Goal: Transaction & Acquisition: Purchase product/service

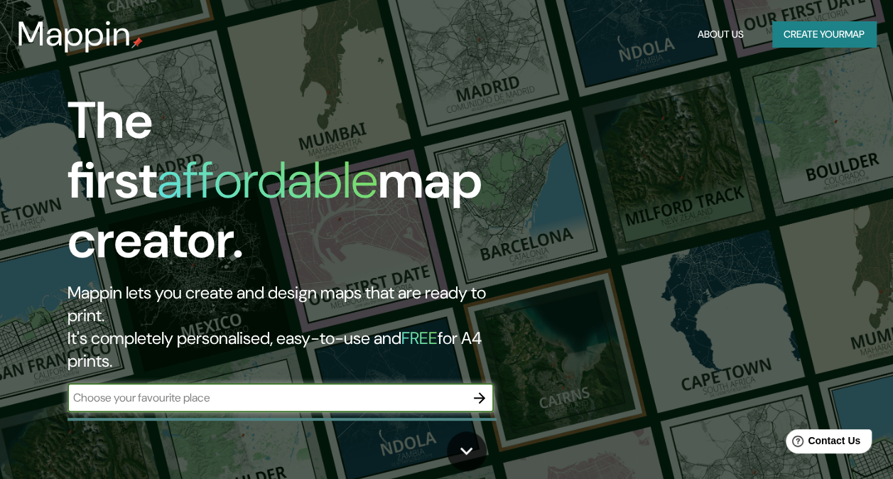
click at [861, 27] on button "Create your map" at bounding box center [824, 34] width 104 height 26
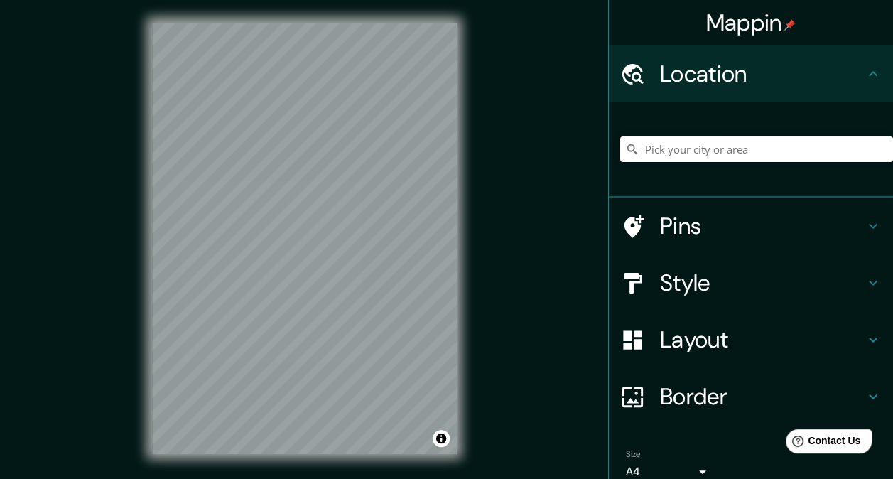
paste input "Feria Libre Las Perdices - Av. [STREET_ADDRESS]"
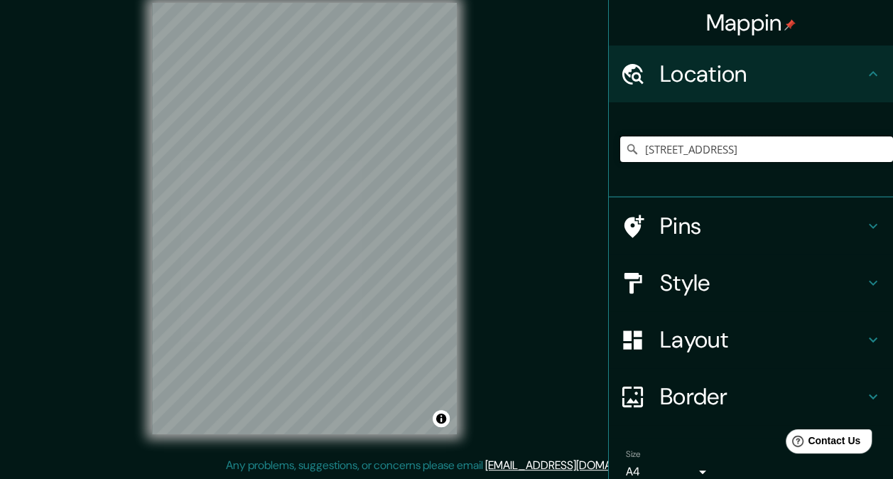
type input "[STREET_ADDRESS]"
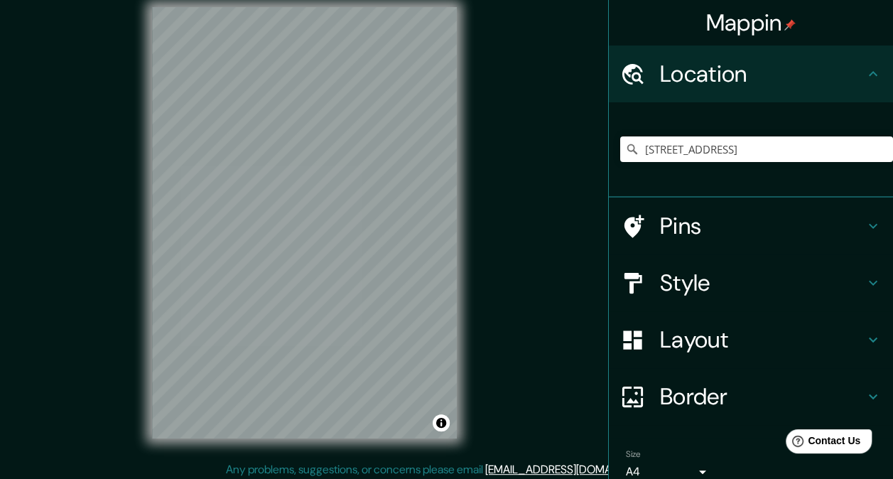
scroll to position [20, 0]
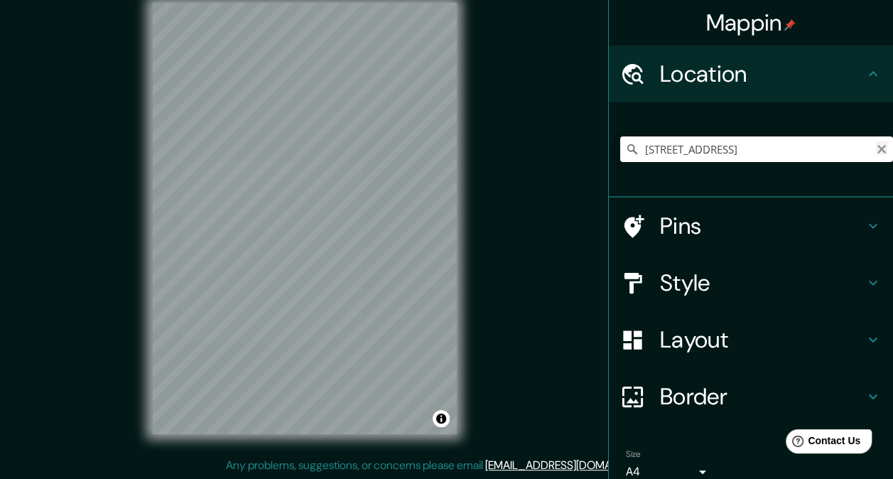
click at [878, 147] on icon "Clear" at bounding box center [882, 149] width 9 height 9
paste input "Feria Libre Las Perdices - Av. [STREET_ADDRESS]"
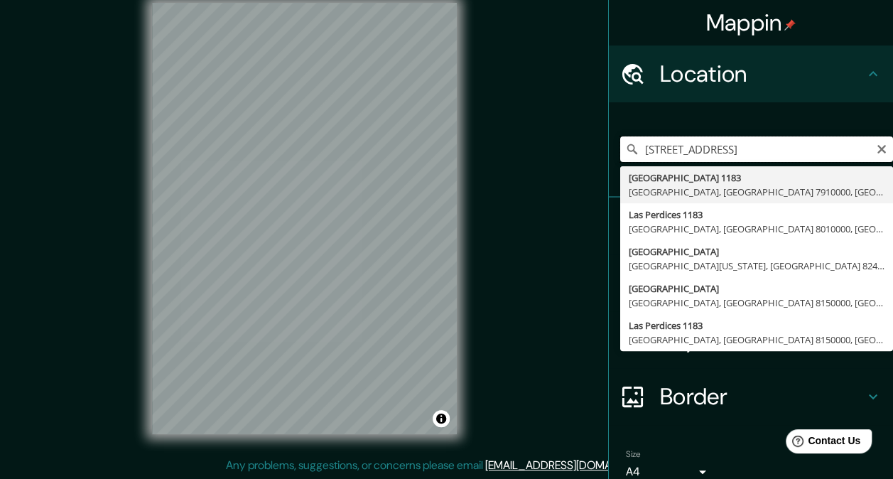
scroll to position [0, 0]
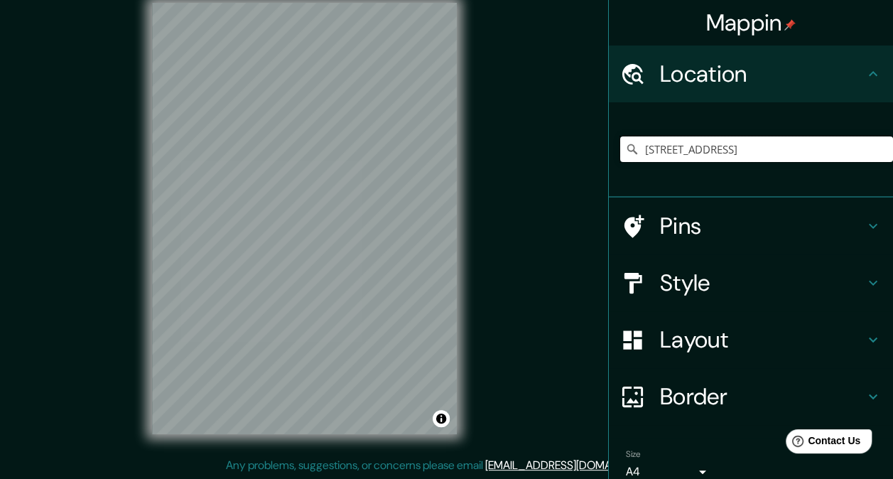
type input "[STREET_ADDRESS]"
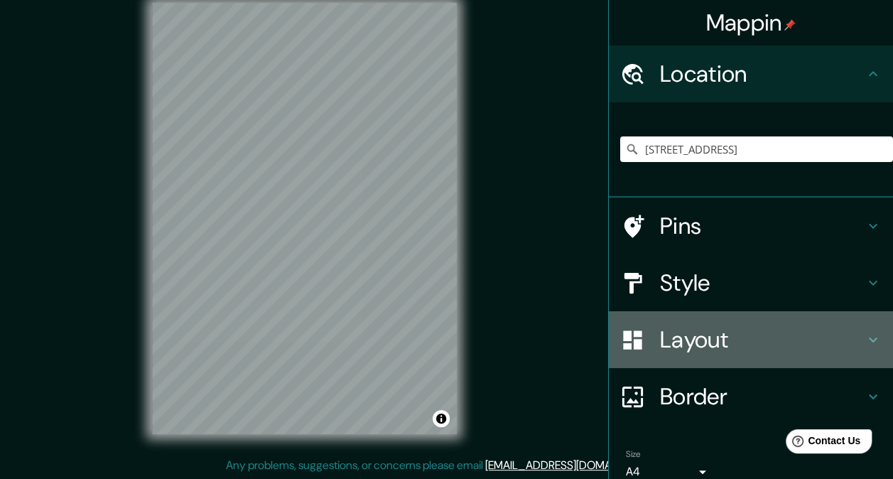
click at [752, 333] on h4 "Layout" at bounding box center [762, 339] width 205 height 28
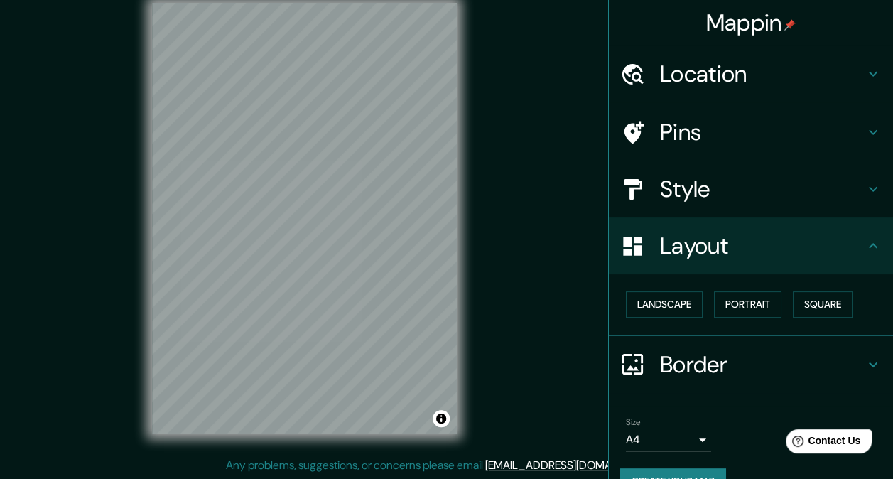
click at [770, 196] on h4 "Style" at bounding box center [762, 189] width 205 height 28
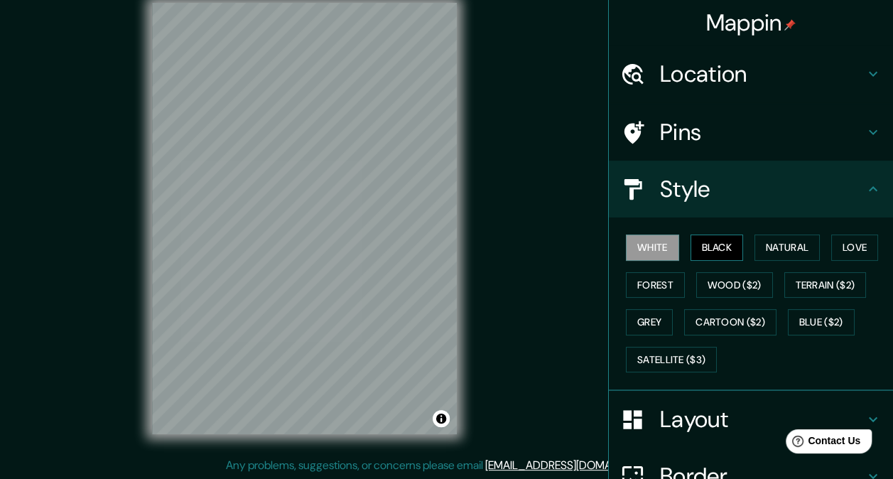
click at [728, 247] on button "Black" at bounding box center [717, 247] width 53 height 26
click at [649, 244] on button "White" at bounding box center [652, 247] width 53 height 26
click at [641, 283] on button "Forest" at bounding box center [655, 285] width 59 height 26
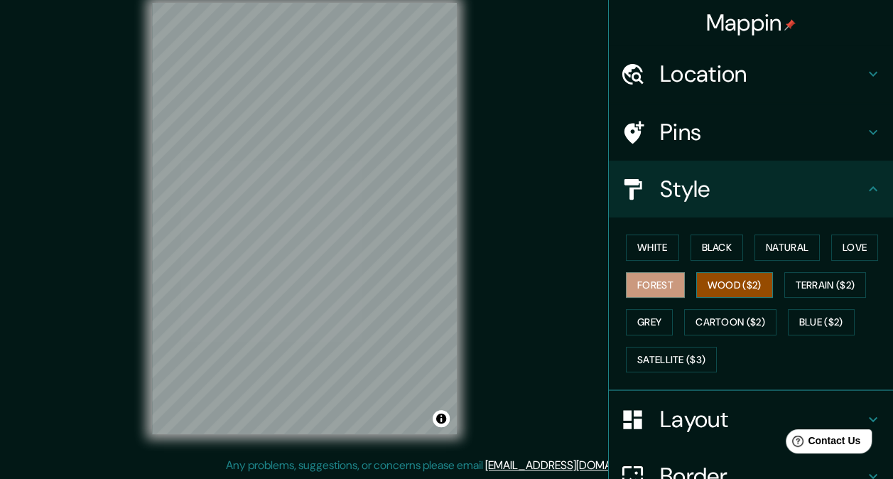
click at [723, 288] on button "Wood ($2)" at bounding box center [734, 285] width 77 height 26
click at [651, 313] on button "Grey" at bounding box center [649, 322] width 47 height 26
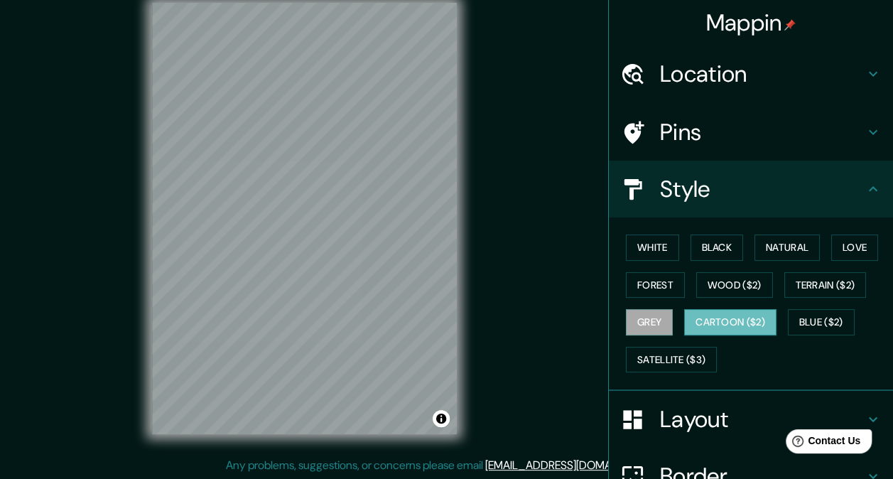
click at [698, 320] on button "Cartoon ($2)" at bounding box center [730, 322] width 92 height 26
click at [847, 250] on button "Love" at bounding box center [854, 247] width 47 height 26
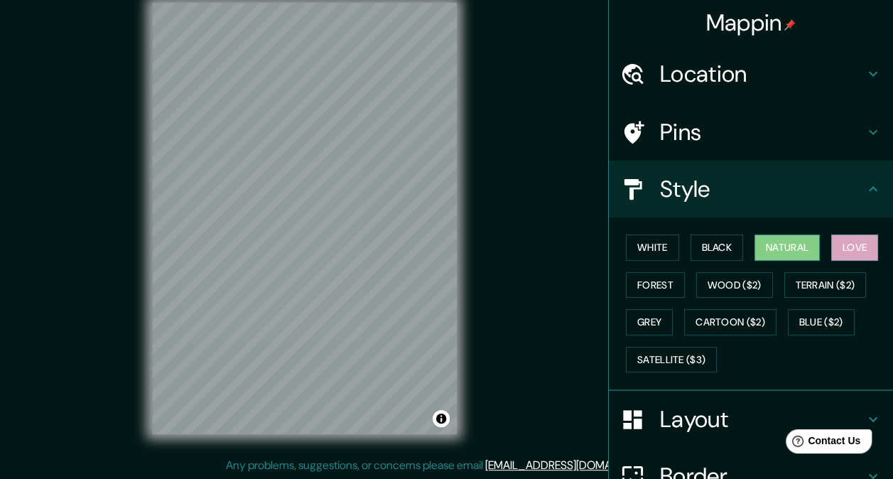
click at [790, 247] on button "Natural" at bounding box center [787, 247] width 65 height 26
click at [652, 242] on button "White" at bounding box center [652, 247] width 53 height 26
click at [765, 249] on button "Natural" at bounding box center [787, 247] width 65 height 26
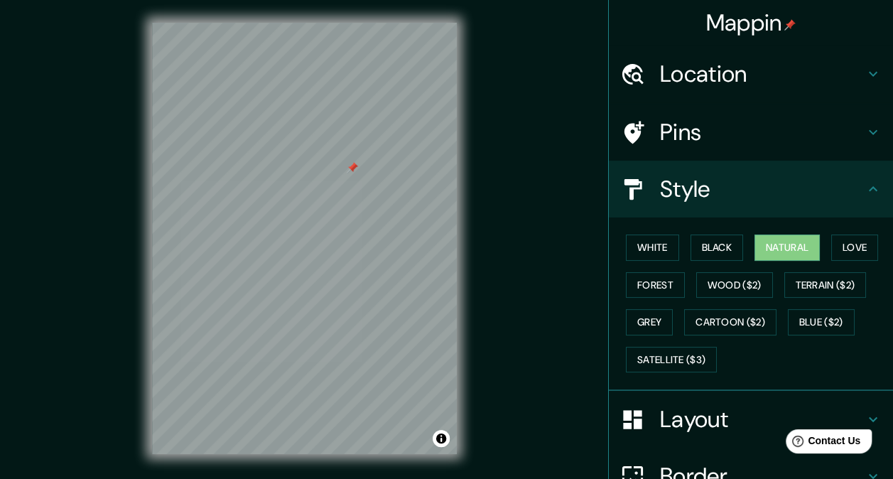
click at [352, 168] on div at bounding box center [352, 167] width 11 height 11
click at [869, 188] on icon at bounding box center [873, 188] width 9 height 5
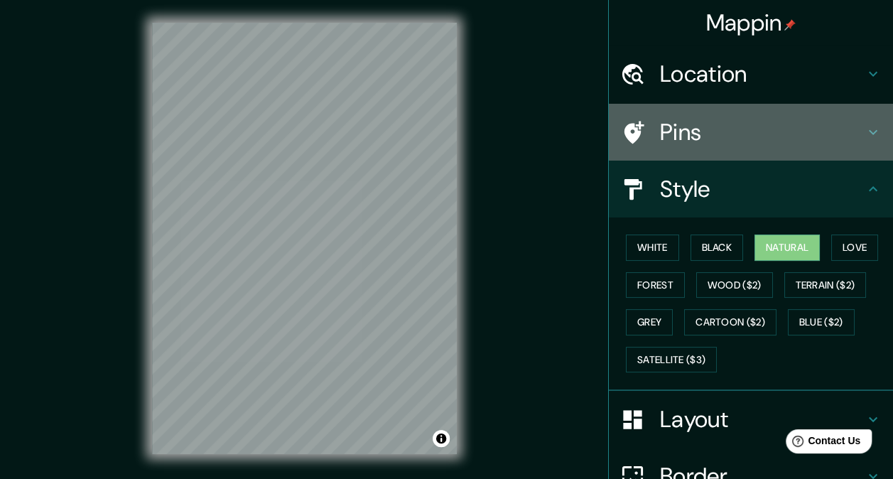
click at [785, 135] on h4 "Pins" at bounding box center [762, 132] width 205 height 28
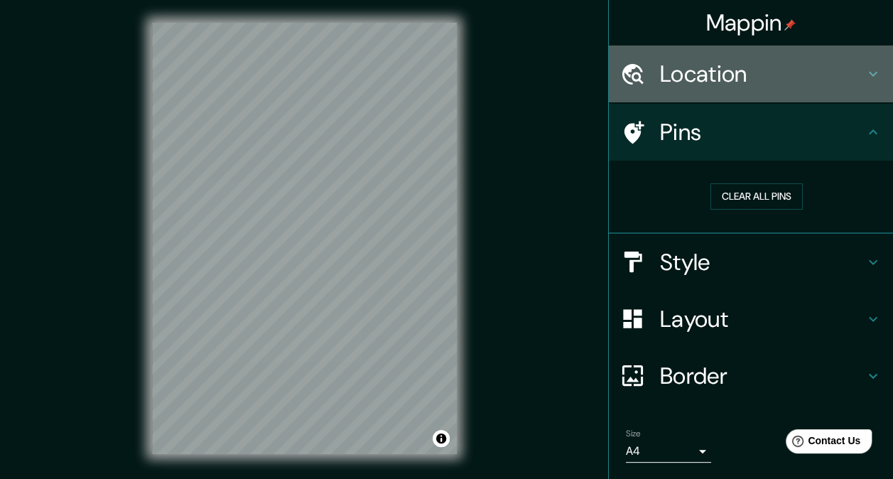
click at [806, 91] on div "Location" at bounding box center [751, 73] width 284 height 57
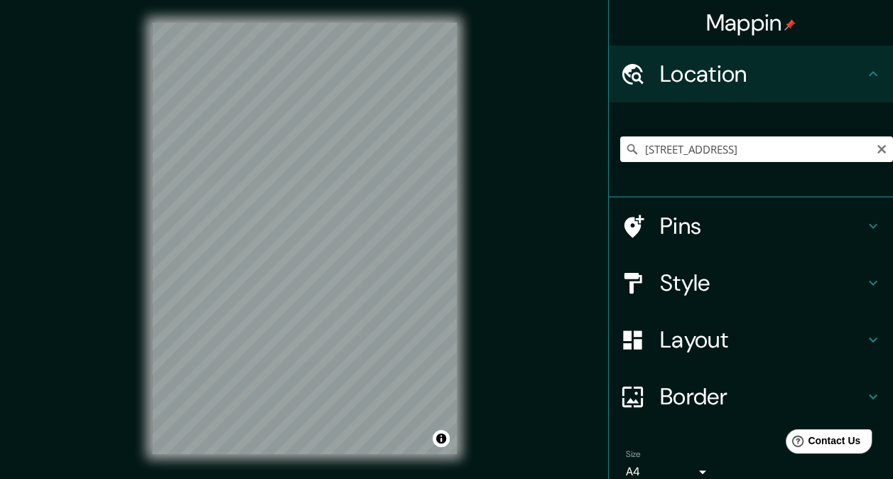
click at [876, 147] on icon "Clear" at bounding box center [881, 149] width 11 height 11
click at [722, 148] on input "Pick your city or area" at bounding box center [756, 149] width 273 height 26
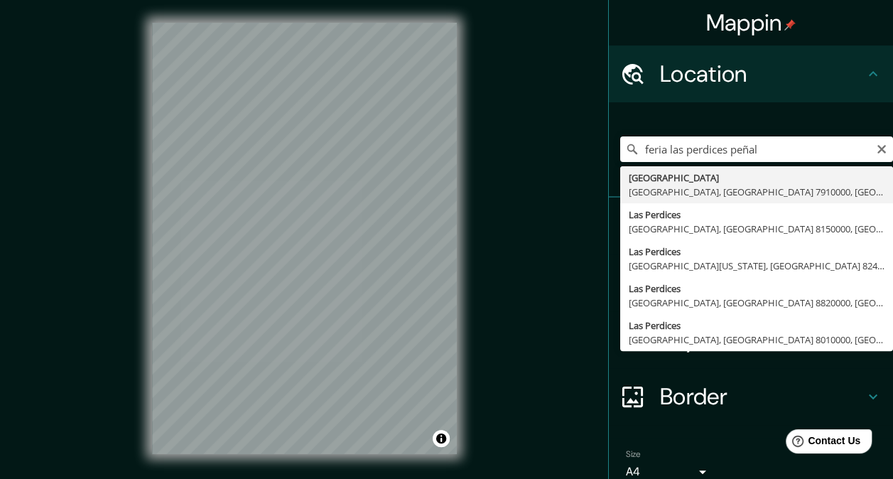
type input "[GEOGRAPHIC_DATA], [GEOGRAPHIC_DATA], [GEOGRAPHIC_DATA] 7910000, [GEOGRAPHIC_DA…"
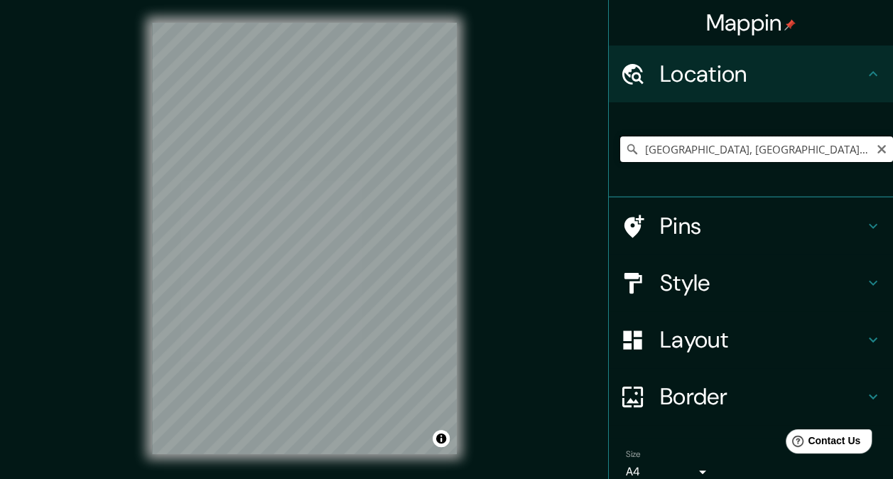
drag, startPoint x: 849, startPoint y: 141, endPoint x: 851, endPoint y: 151, distance: 9.5
click at [848, 142] on input "[GEOGRAPHIC_DATA], [GEOGRAPHIC_DATA], [GEOGRAPHIC_DATA] 7910000, [GEOGRAPHIC_DA…" at bounding box center [756, 149] width 273 height 26
click at [876, 153] on icon "Clear" at bounding box center [881, 149] width 11 height 11
type input "p"
paste input "Feria Libre Las Perdices - Av. [STREET_ADDRESS]"
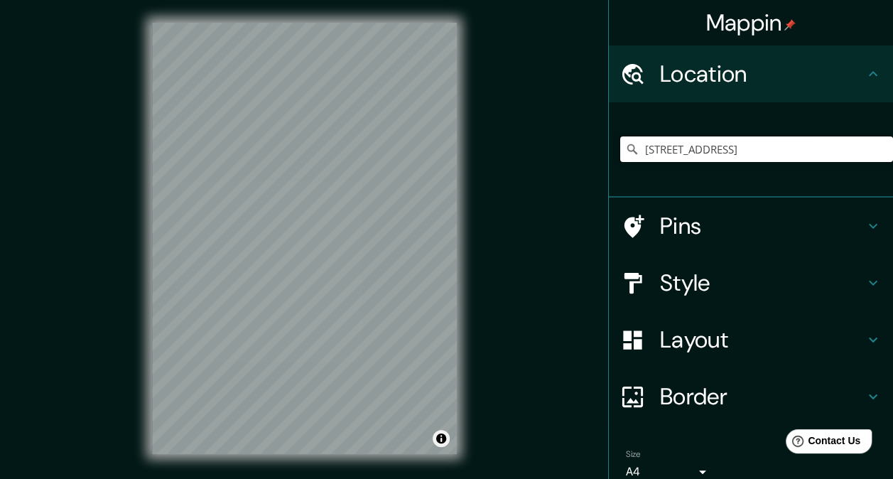
type input "[STREET_ADDRESS]"
click at [444, 441] on button "Toggle attribution" at bounding box center [441, 438] width 17 height 17
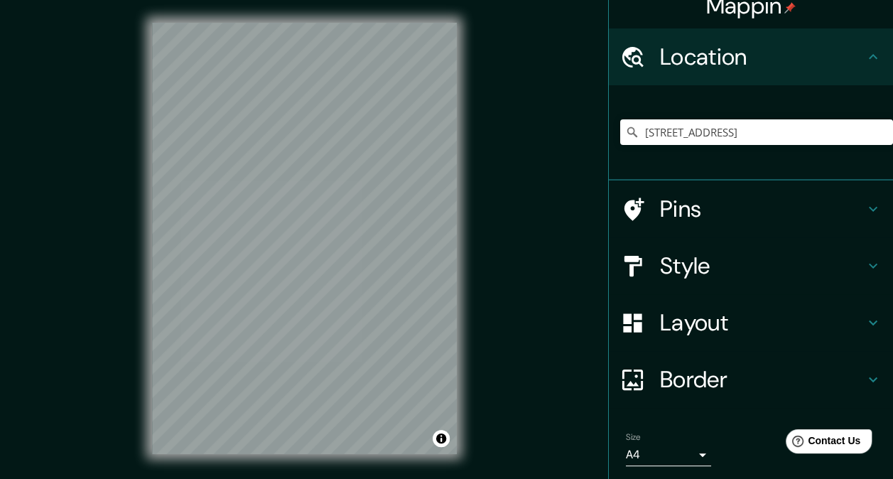
scroll to position [64, 0]
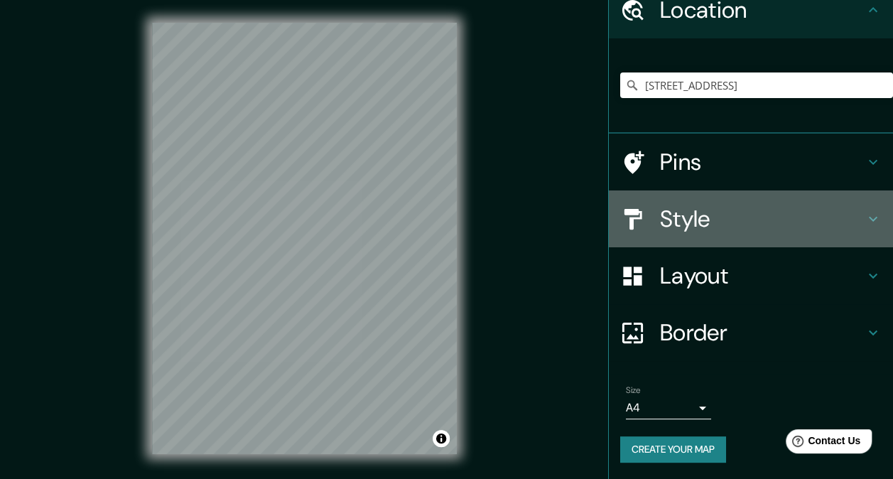
click at [743, 234] on div "Style" at bounding box center [751, 218] width 284 height 57
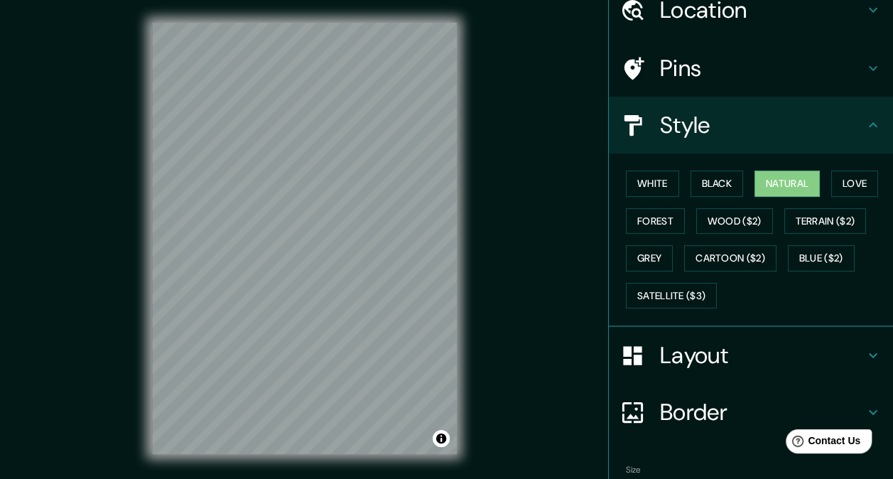
click at [679, 189] on div "White Black Natural Love Forest Wood ($2) Terrain ($2) Grey Cartoon ($2) Blue (…" at bounding box center [756, 239] width 273 height 149
drag, startPoint x: 686, startPoint y: 186, endPoint x: 673, endPoint y: 183, distance: 13.8
click at [691, 186] on button "Black" at bounding box center [717, 184] width 53 height 26
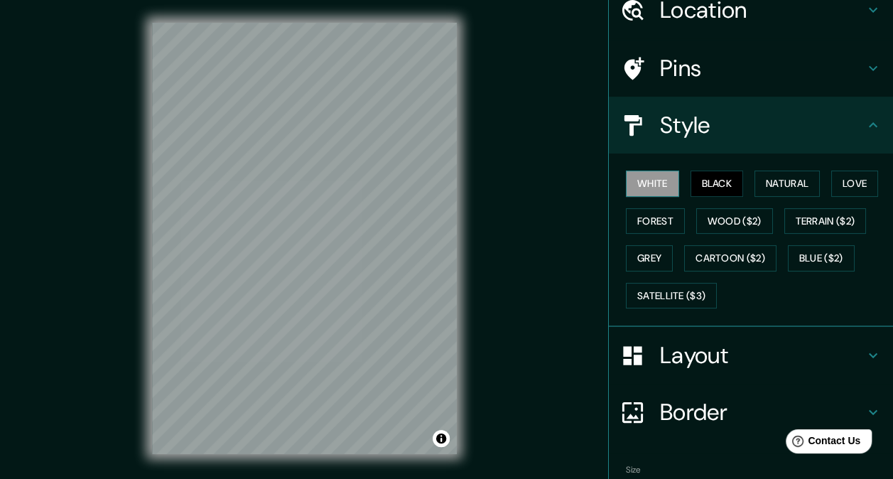
click at [655, 184] on button "White" at bounding box center [652, 184] width 53 height 26
click at [646, 215] on button "Forest" at bounding box center [655, 221] width 59 height 26
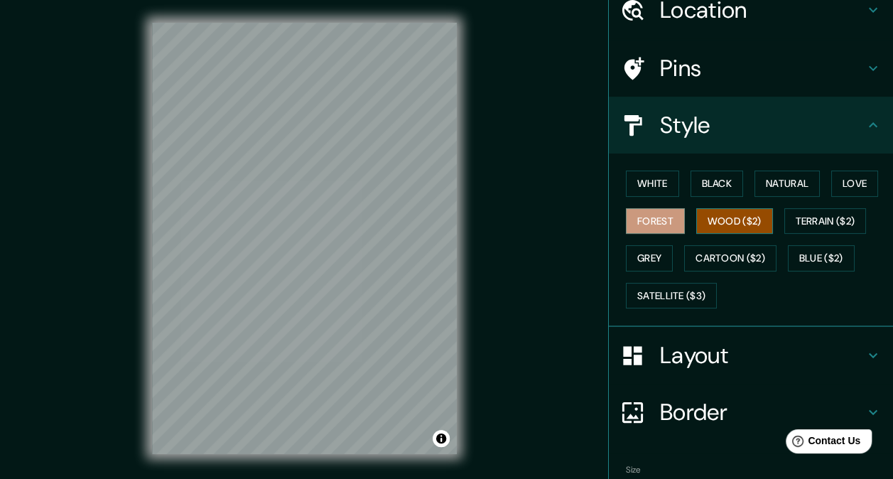
click at [696, 215] on button "Wood ($2)" at bounding box center [734, 221] width 77 height 26
click at [796, 217] on button "Terrain ($2)" at bounding box center [825, 221] width 82 height 26
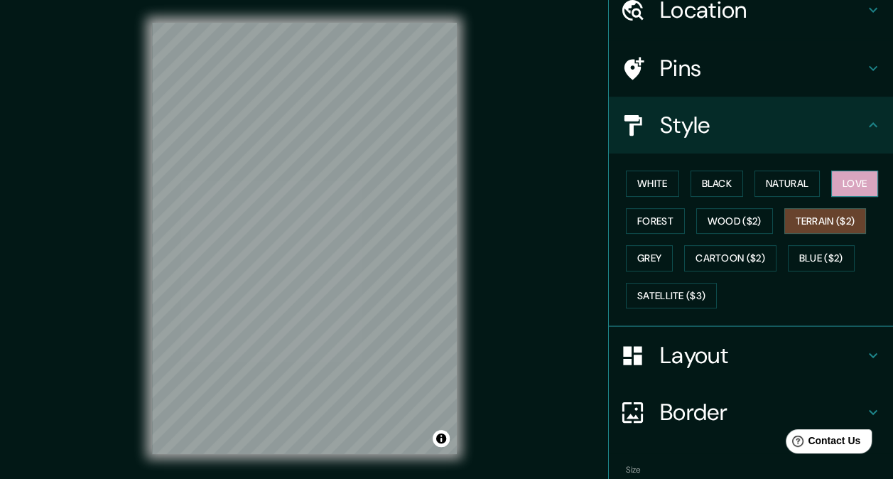
click at [831, 185] on button "Love" at bounding box center [854, 184] width 47 height 26
click at [811, 184] on button "Natural" at bounding box center [787, 184] width 65 height 26
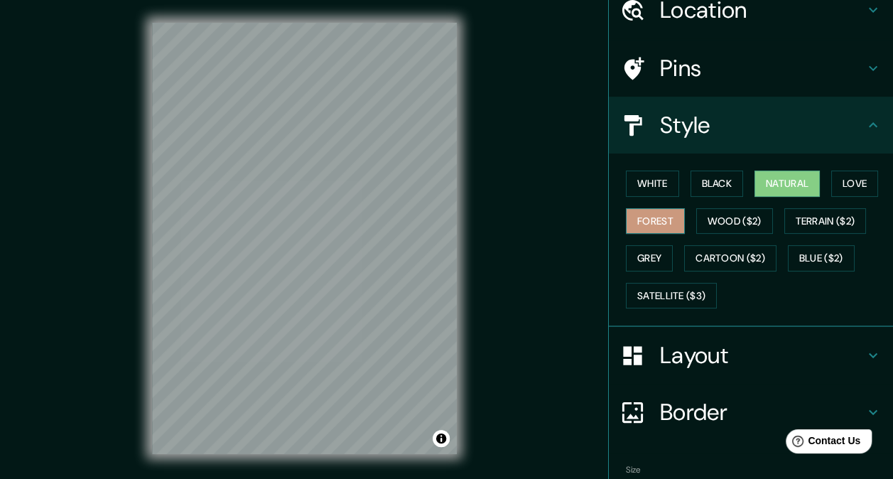
click at [648, 228] on button "Forest" at bounding box center [655, 221] width 59 height 26
click at [633, 195] on div "White Black Natural Love Forest Wood ($2) Terrain ($2) Grey Cartoon ($2) Blue (…" at bounding box center [756, 239] width 273 height 149
click at [635, 192] on button "White" at bounding box center [652, 184] width 53 height 26
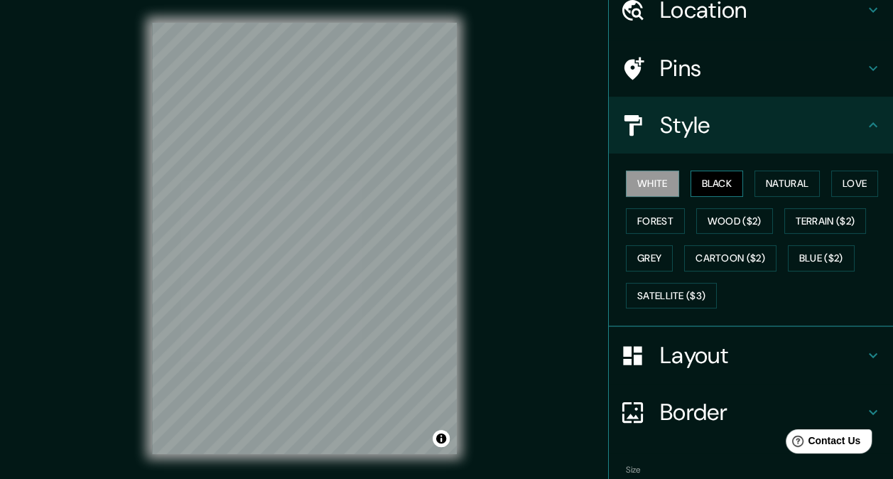
click at [691, 183] on button "Black" at bounding box center [717, 184] width 53 height 26
click at [777, 175] on button "Natural" at bounding box center [787, 184] width 65 height 26
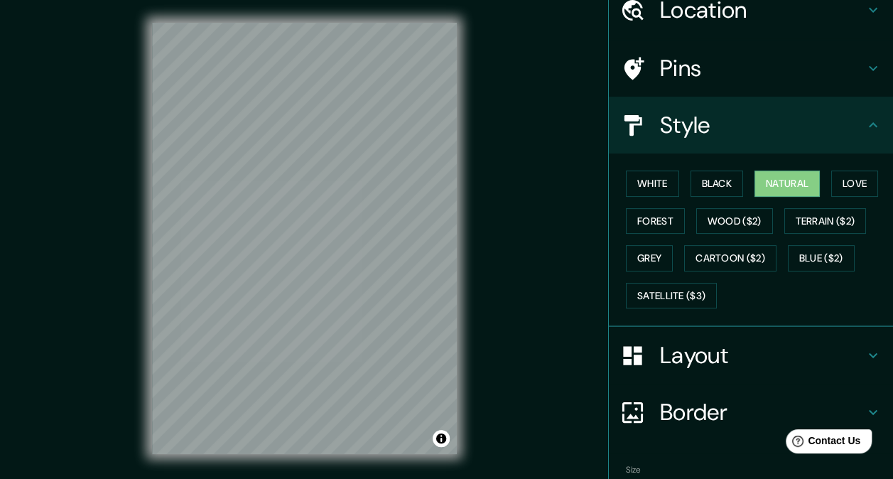
click at [740, 177] on div "White Black Natural Love Forest Wood ($2) Terrain ($2) Grey Cartoon ($2) Blue (…" at bounding box center [756, 239] width 273 height 149
click at [725, 177] on button "Black" at bounding box center [717, 184] width 53 height 26
click at [792, 180] on button "Natural" at bounding box center [787, 184] width 65 height 26
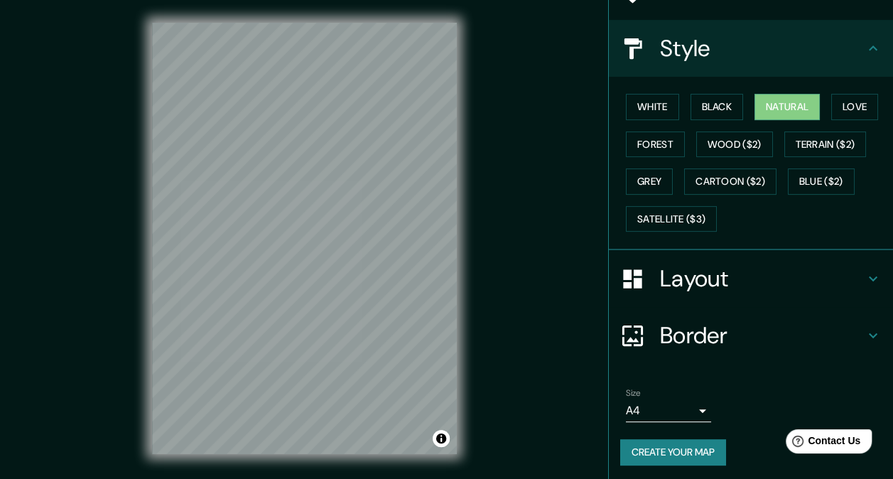
scroll to position [142, 0]
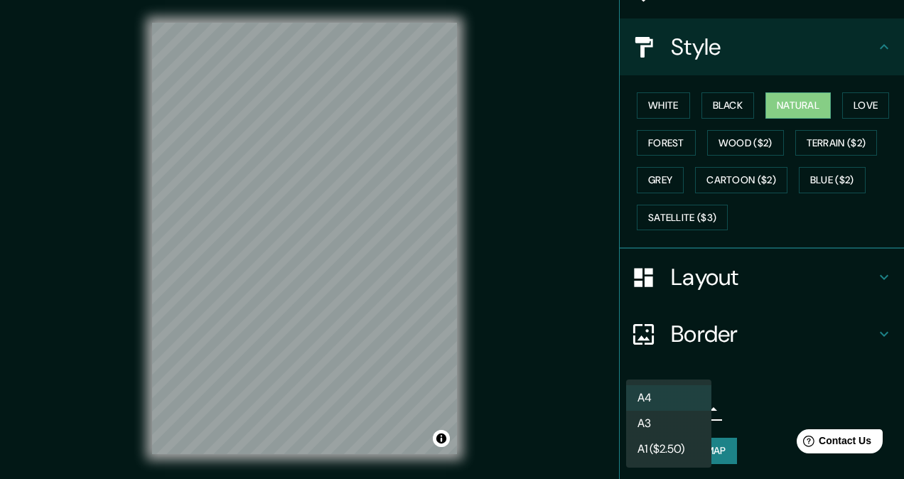
click at [681, 408] on body "Mappin Location [STREET_ADDRESS] [GEOGRAPHIC_DATA] 1183 [GEOGRAPHIC_DATA], [GEO…" at bounding box center [452, 239] width 904 height 479
click at [674, 404] on li "A4" at bounding box center [668, 398] width 85 height 26
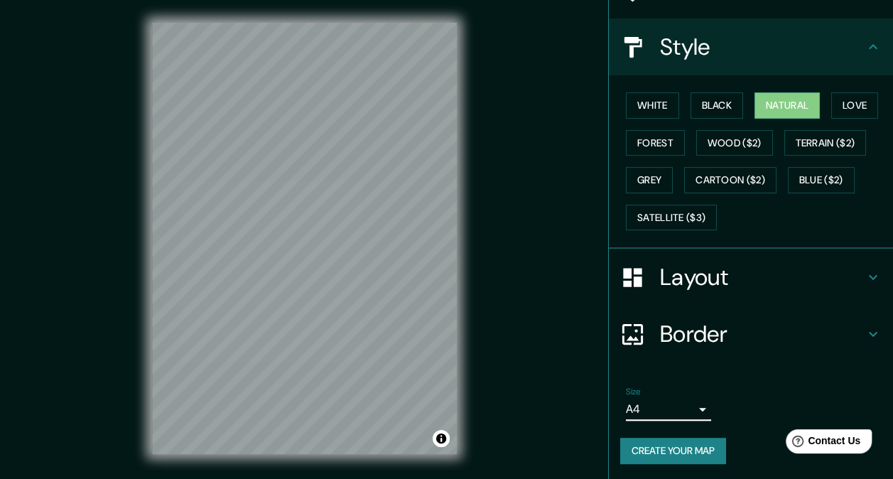
click at [672, 451] on button "Create your map" at bounding box center [673, 451] width 106 height 26
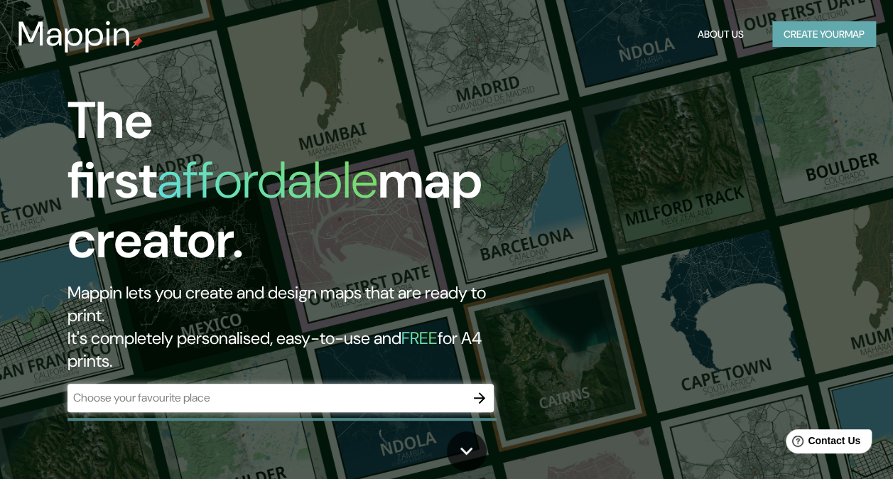
click at [805, 38] on button "Create your map" at bounding box center [824, 34] width 104 height 26
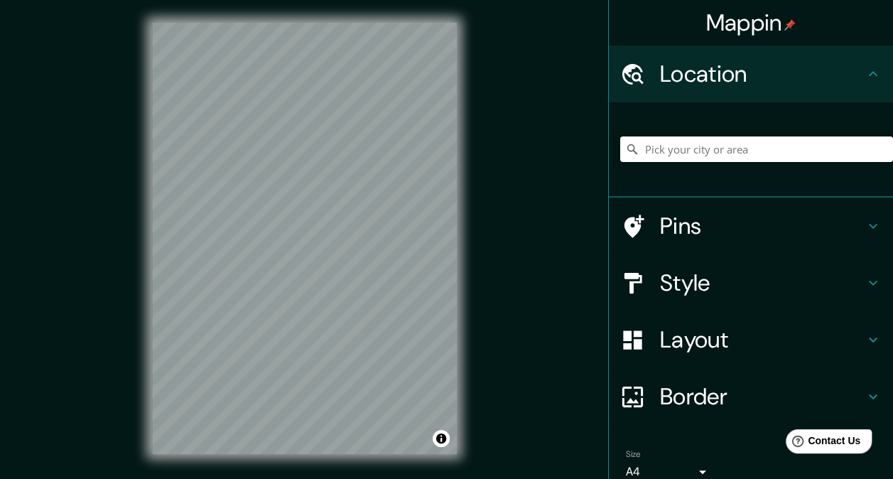
click at [721, 149] on input "Pick your city or area" at bounding box center [756, 149] width 273 height 26
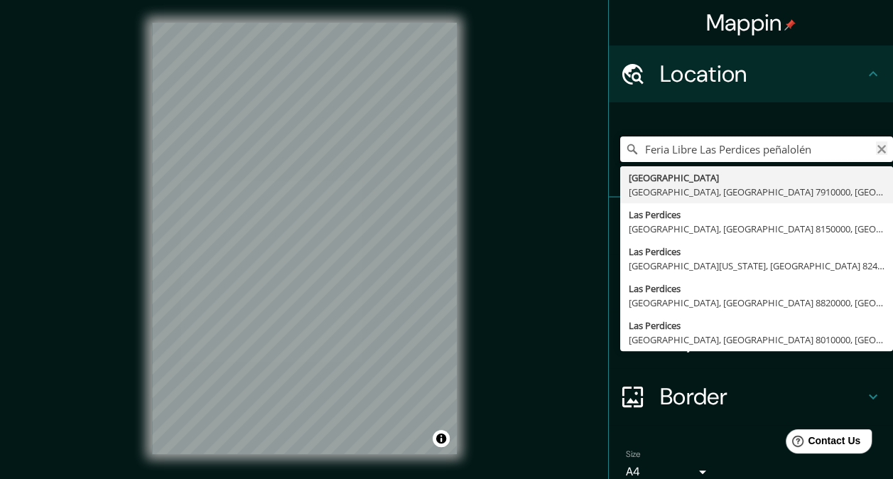
type input "Feria Libre Las Perdices peñalolén"
click at [876, 146] on icon "Clear" at bounding box center [881, 149] width 11 height 11
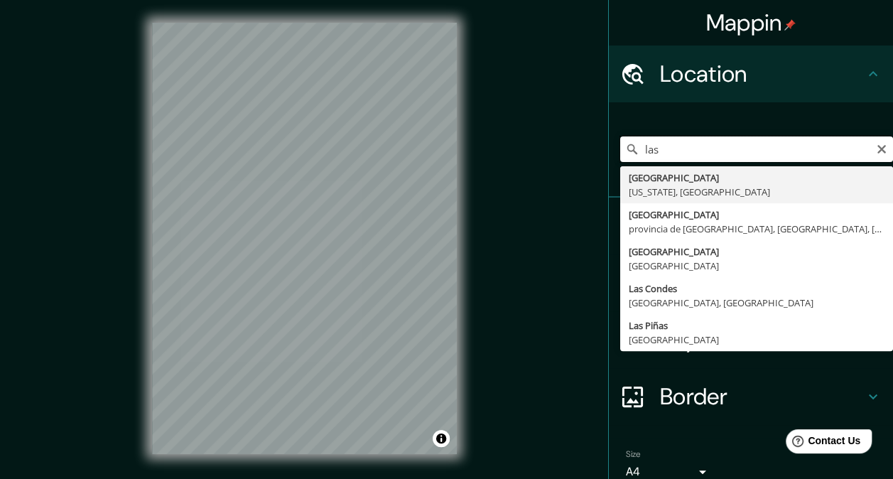
type input "las"
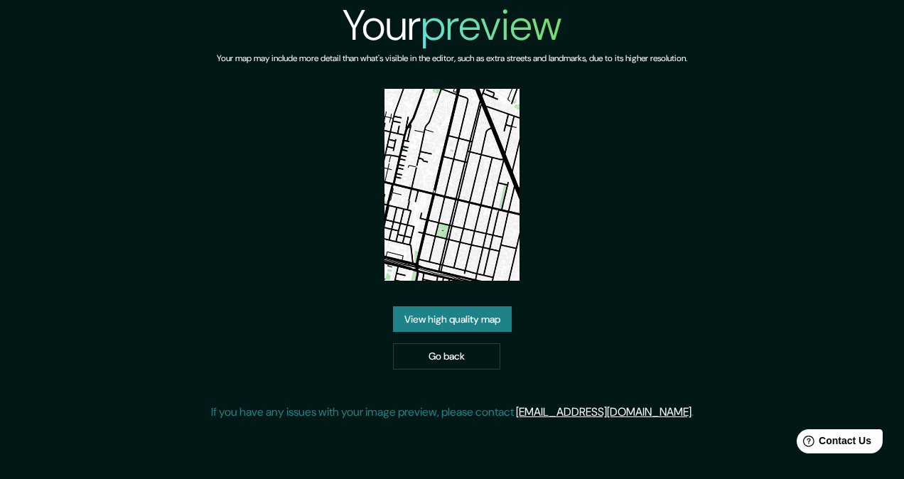
click at [472, 314] on link "View high quality map" at bounding box center [452, 319] width 119 height 26
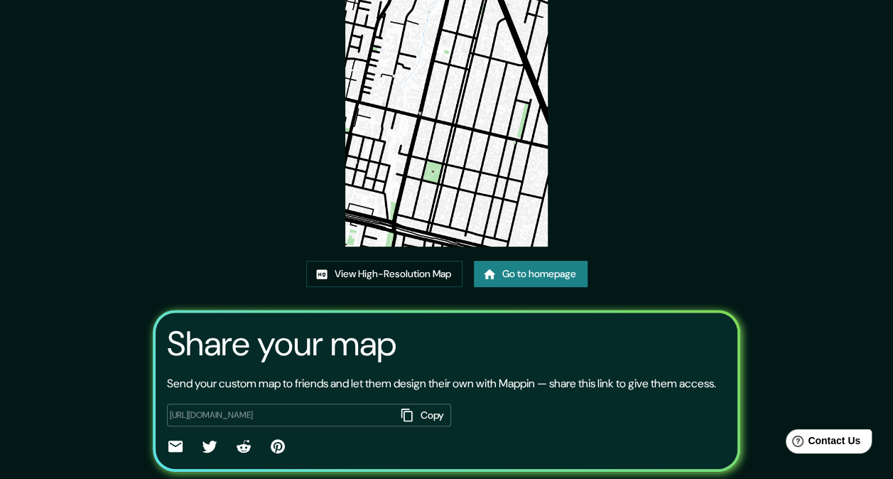
scroll to position [21, 0]
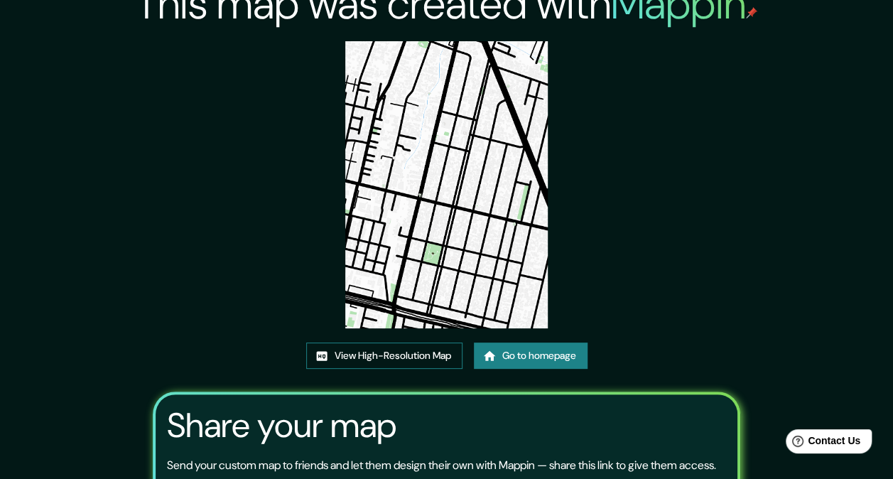
click at [419, 353] on link "View High-Resolution Map" at bounding box center [384, 355] width 156 height 26
